Goal: Task Accomplishment & Management: Complete application form

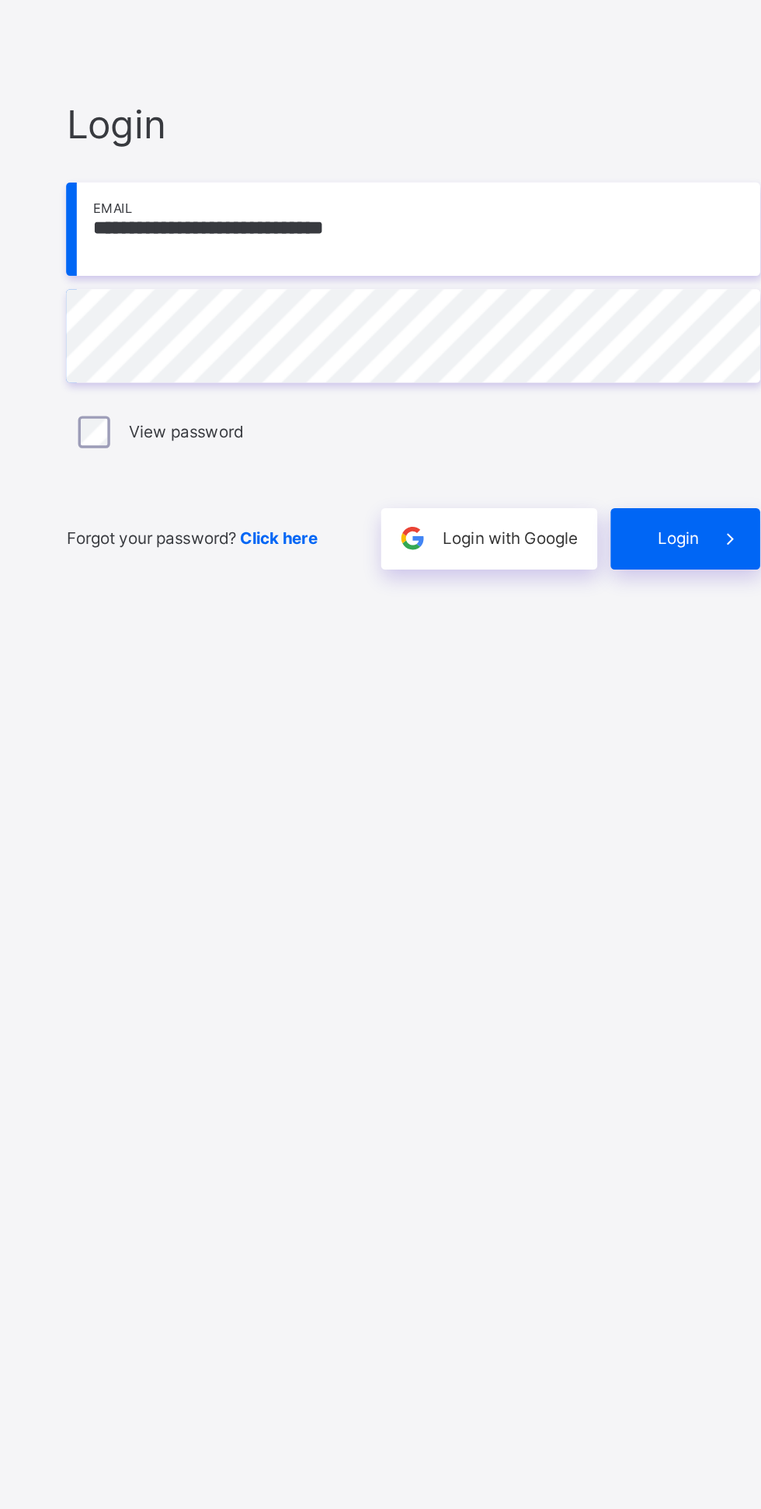
click at [674, 906] on span at bounding box center [692, 888] width 36 height 36
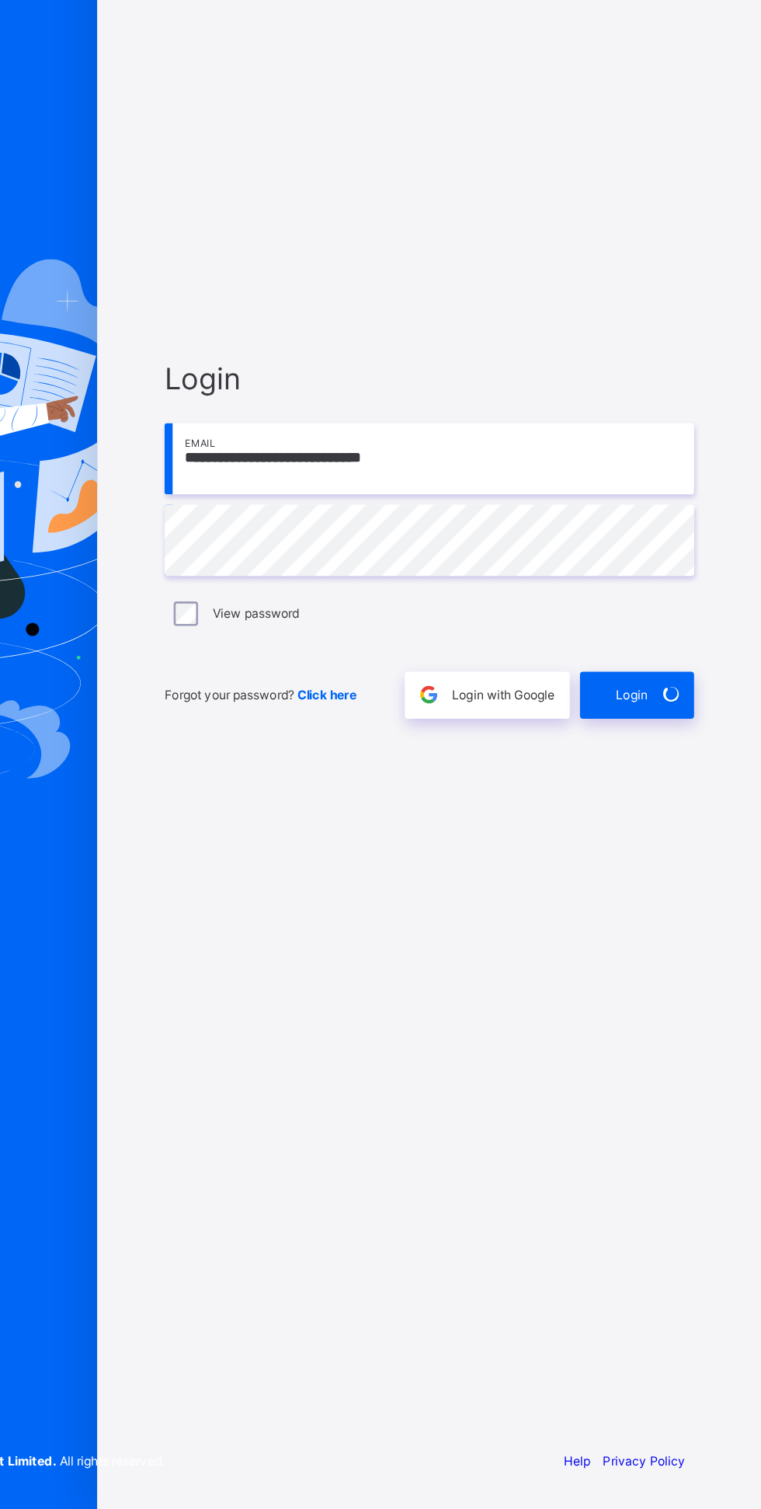
scroll to position [110, 0]
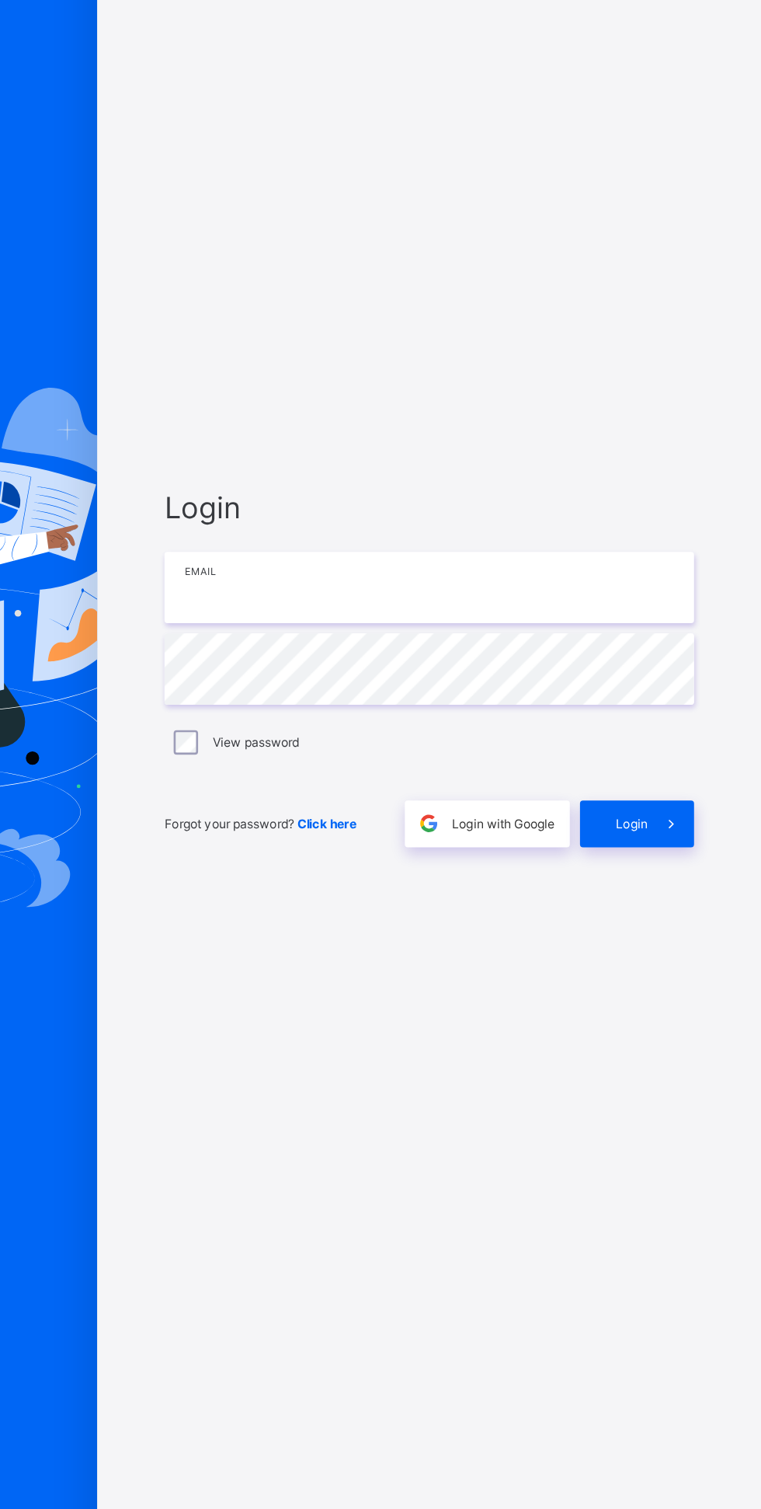
click at [555, 735] on input "email" at bounding box center [507, 708] width 404 height 54
type input "**********"
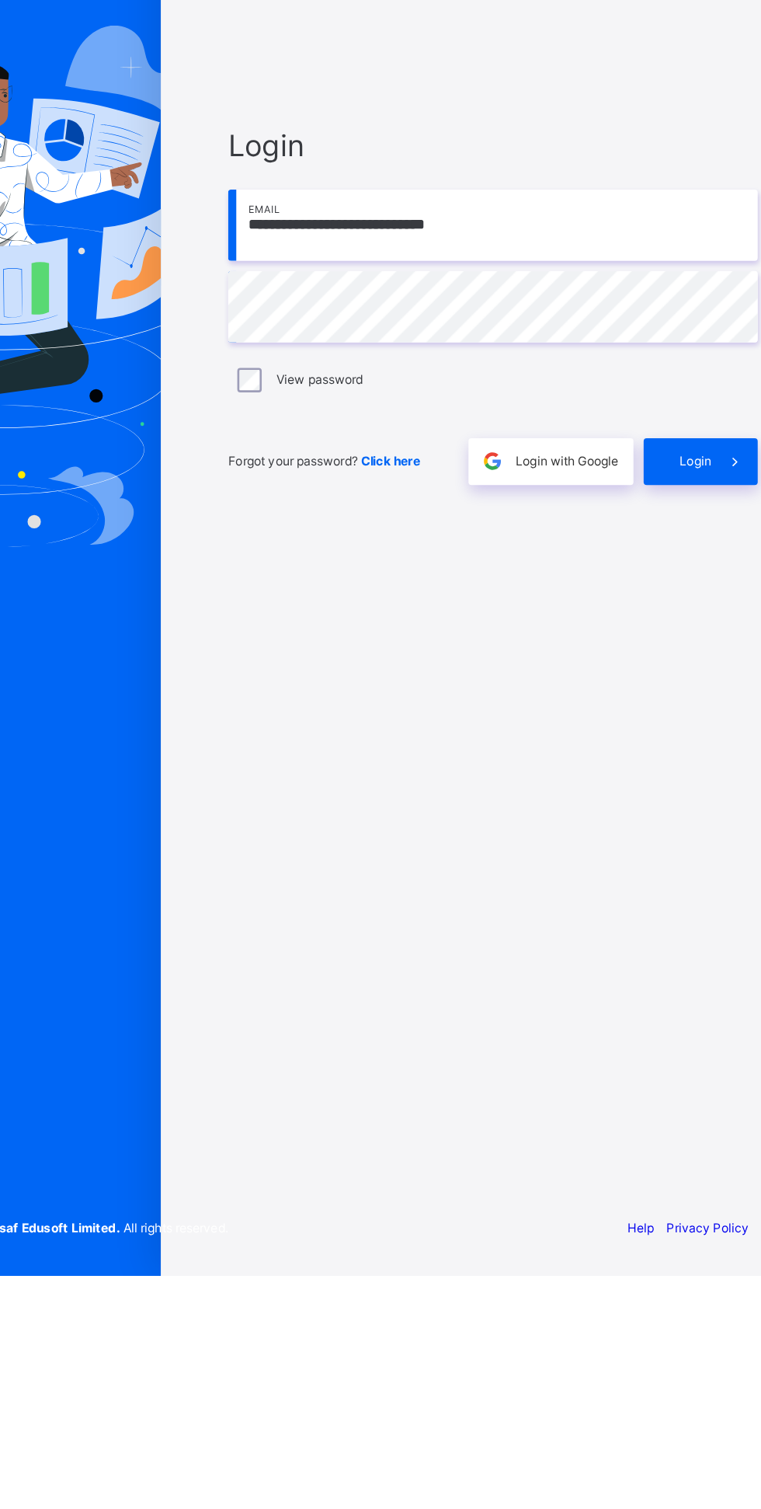
click at [684, 906] on span at bounding box center [692, 888] width 36 height 36
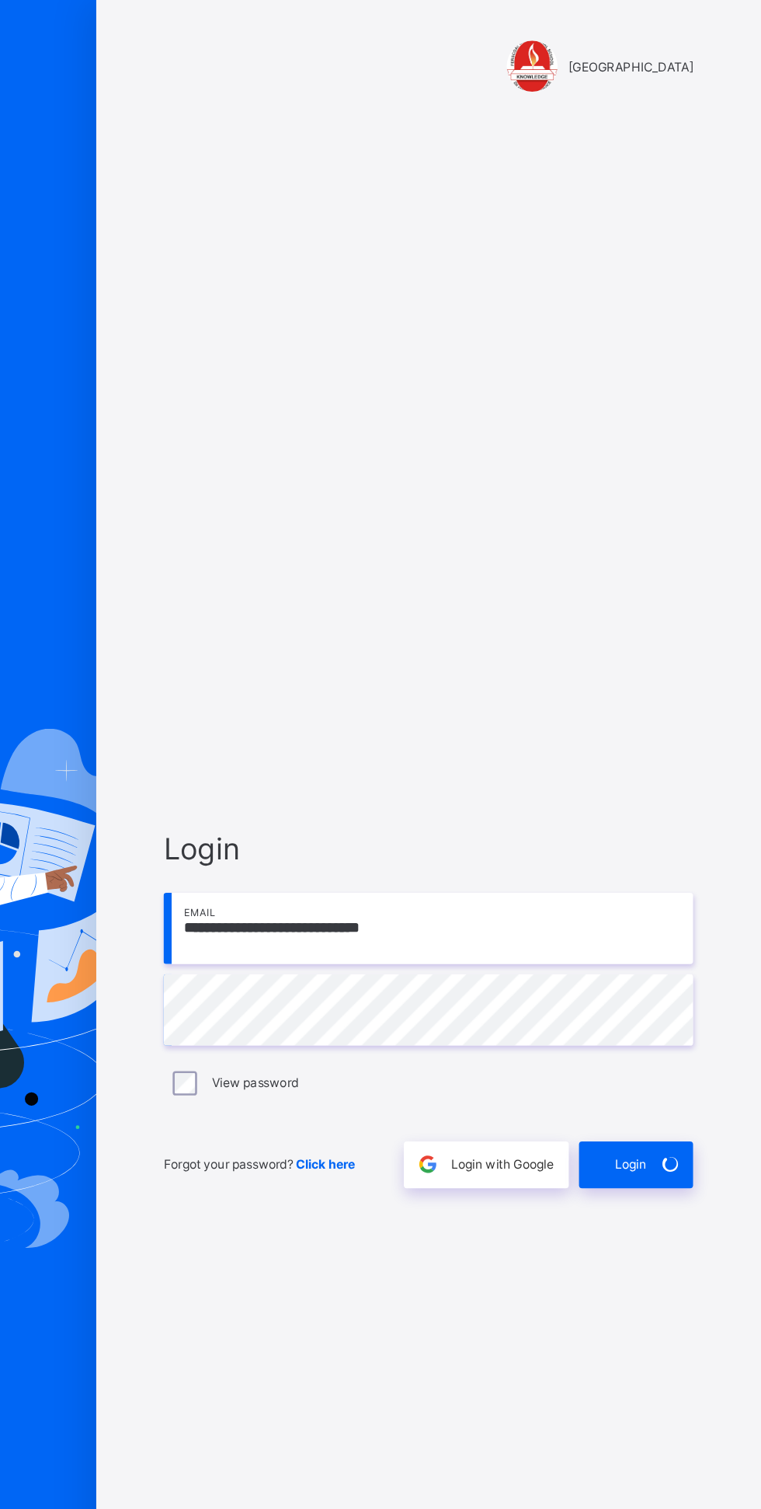
scroll to position [1, 0]
